Goal: Obtain resource: Obtain resource

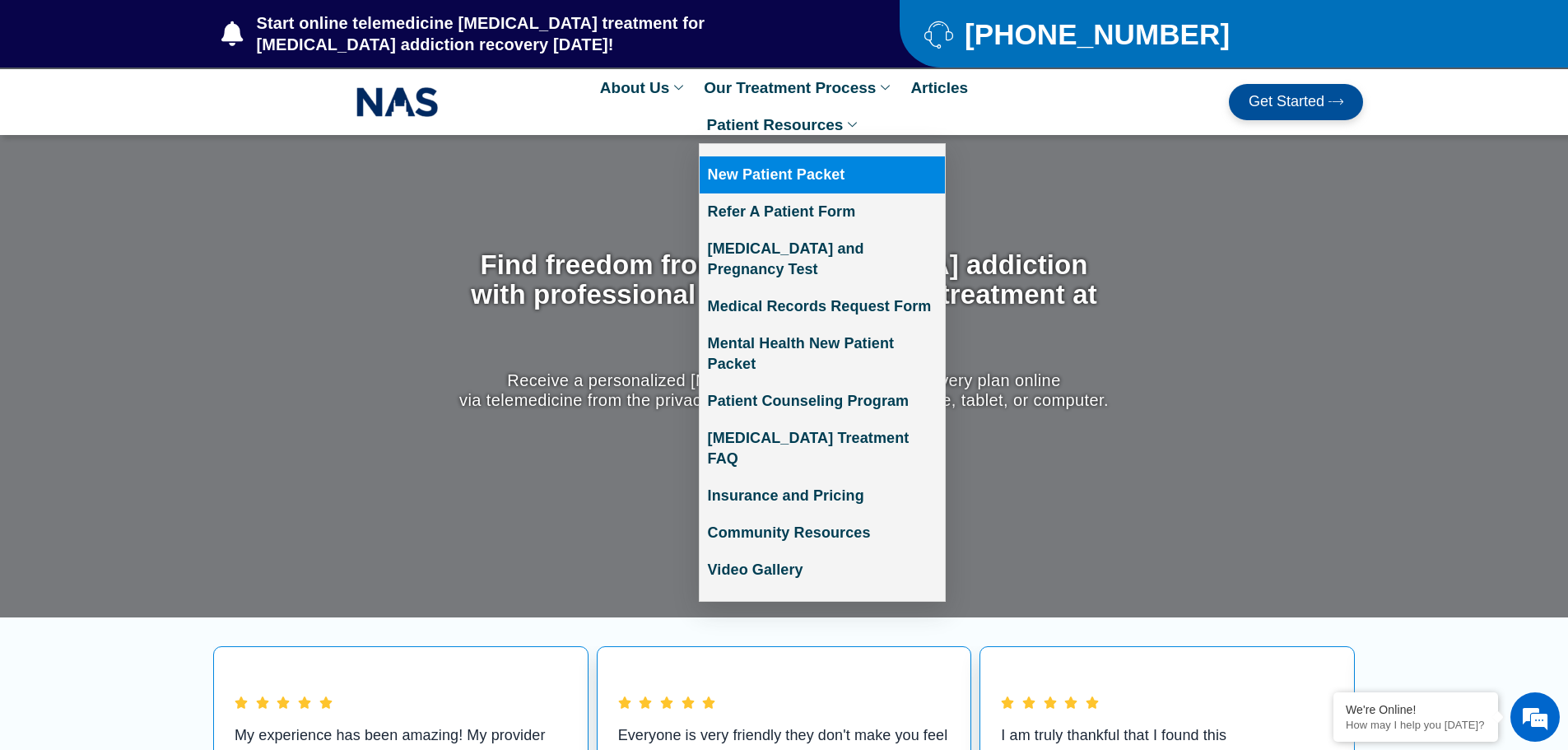
click at [784, 170] on link "New Patient Packet" at bounding box center [823, 175] width 245 height 37
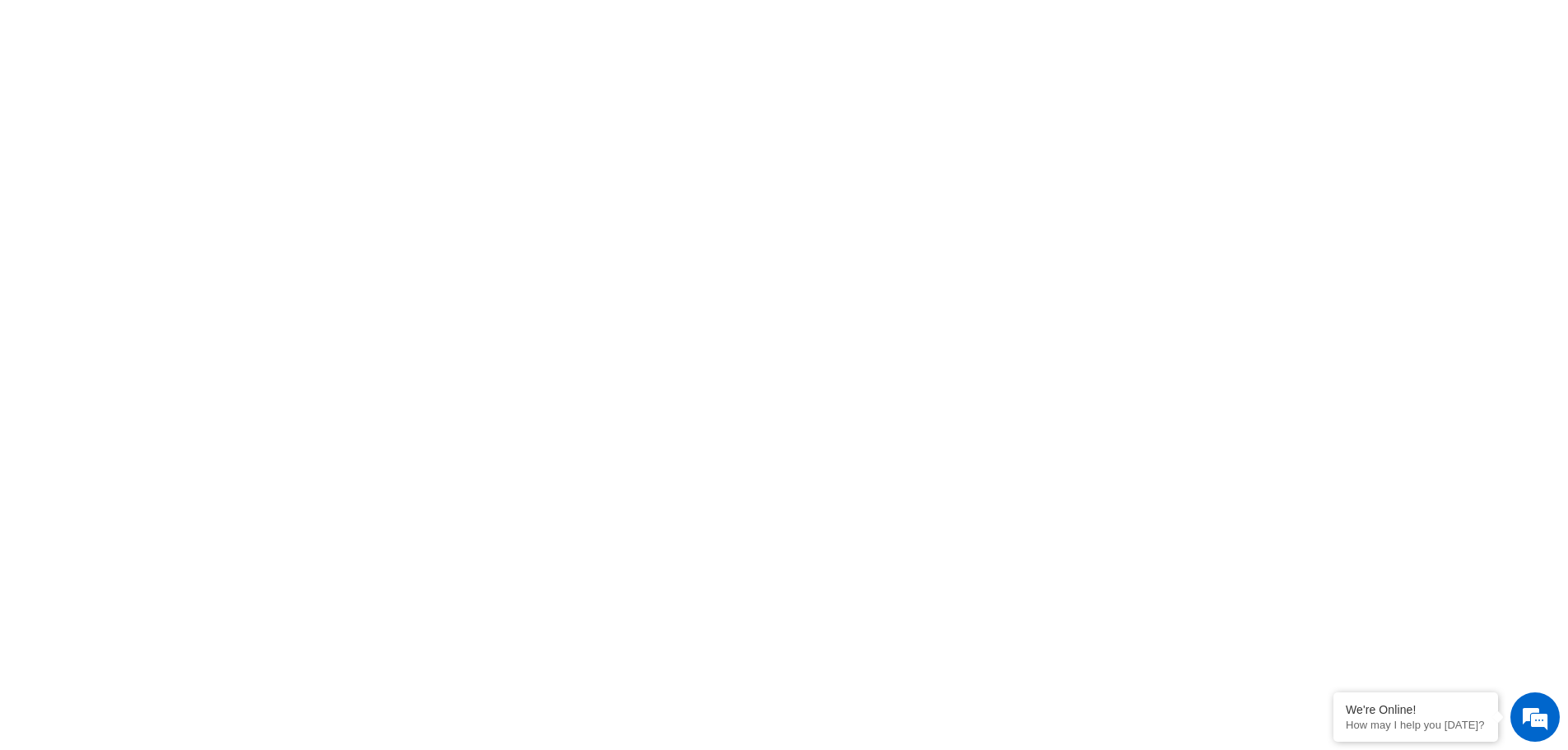
scroll to position [741, 0]
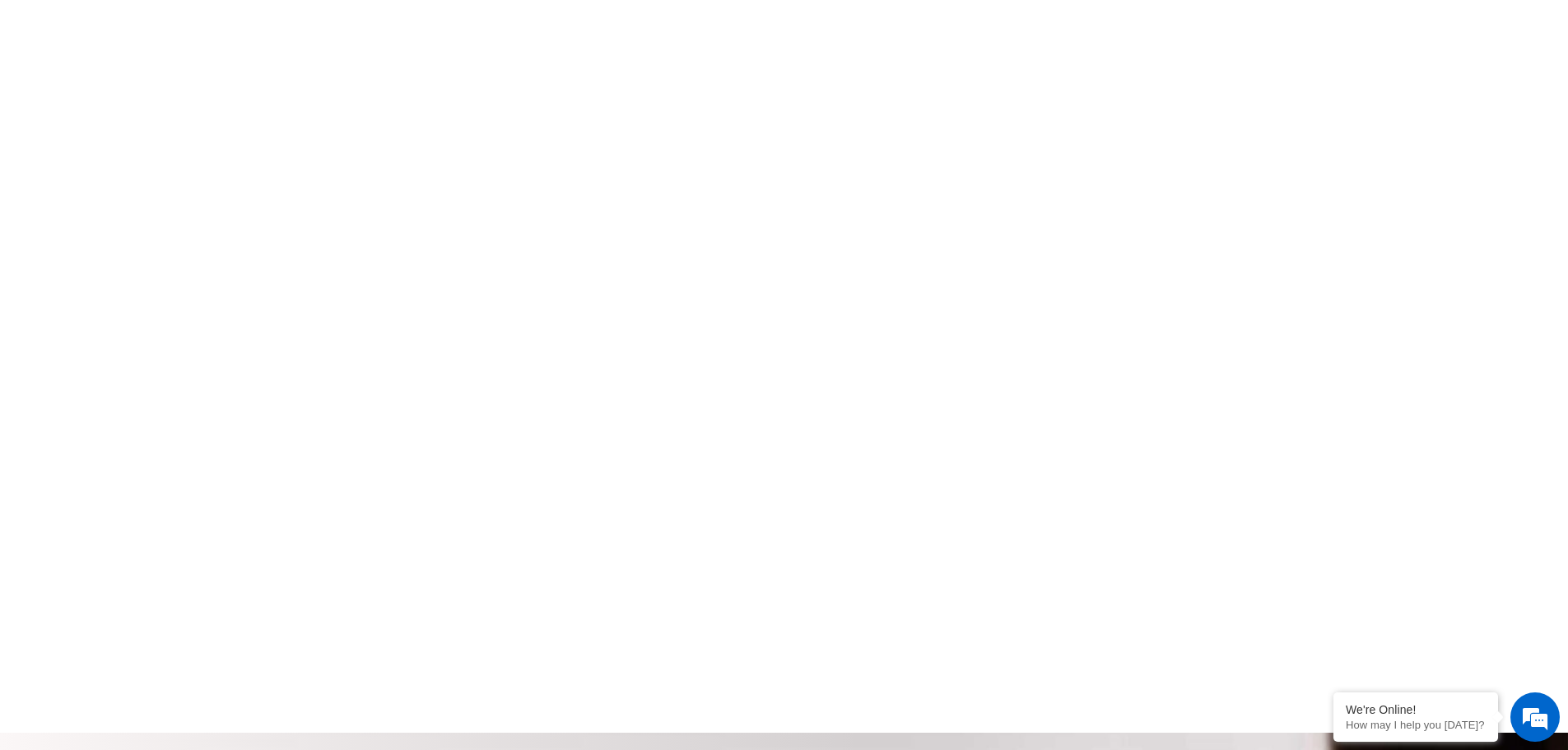
scroll to position [2450, 0]
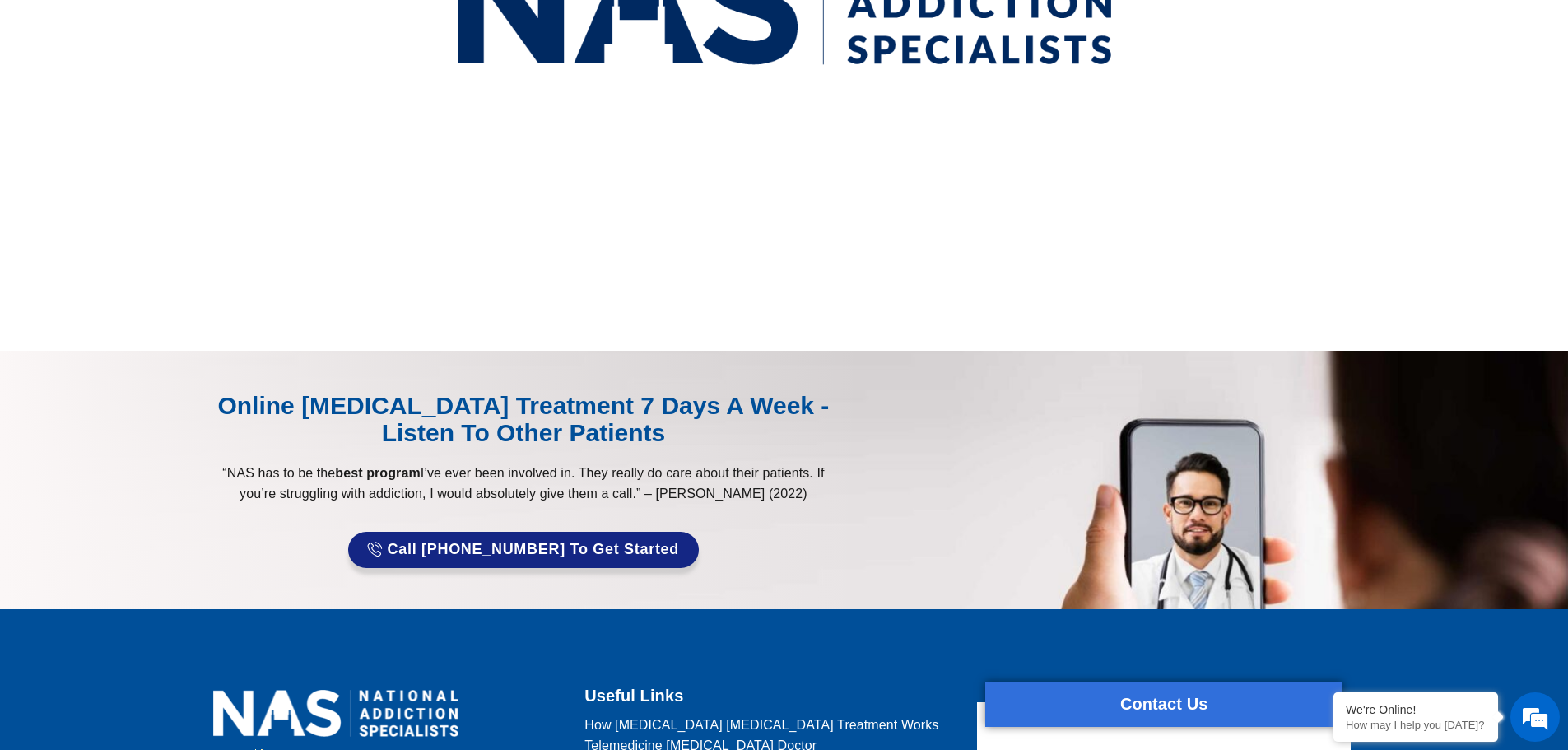
scroll to position [399, 0]
